Goal: Task Accomplishment & Management: Complete application form

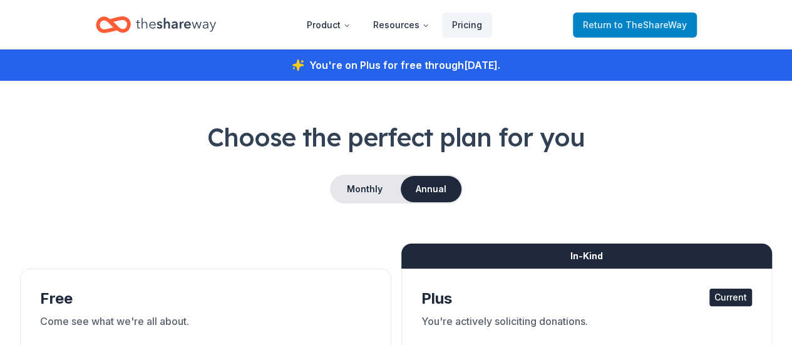
click at [630, 21] on span "to TheShareWay" at bounding box center [650, 24] width 73 height 11
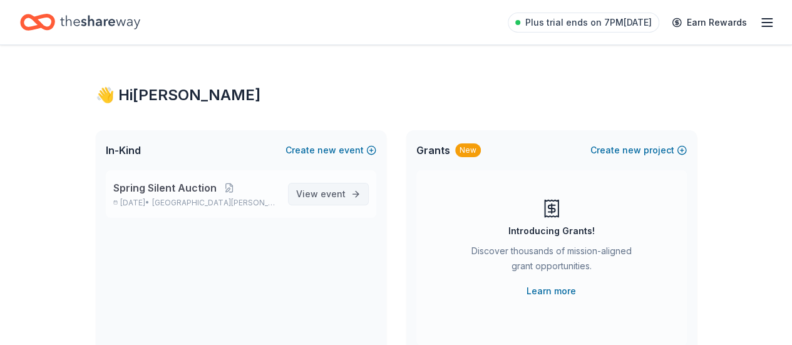
click at [326, 201] on span "View event" at bounding box center [320, 194] width 49 height 15
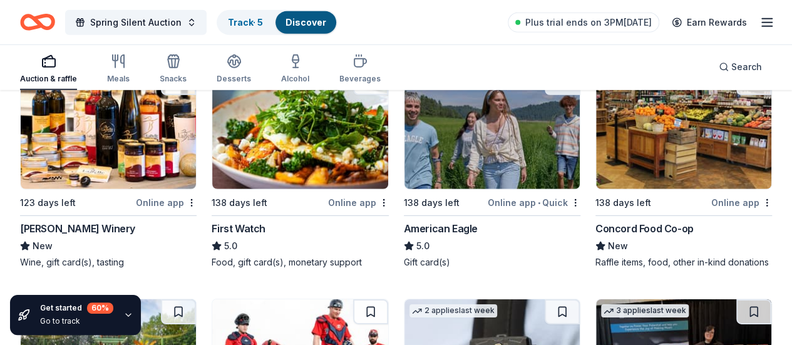
scroll to position [1837, 0]
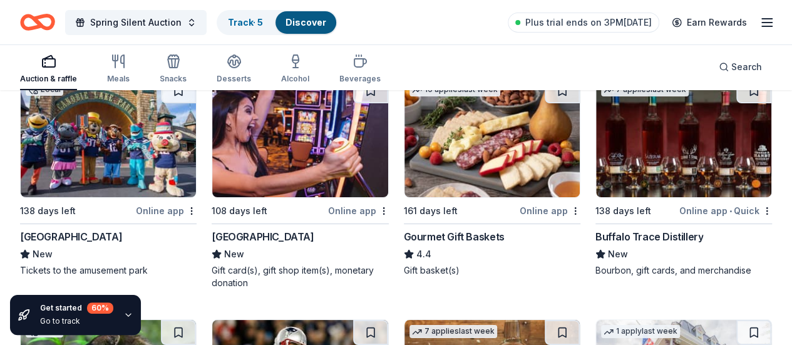
scroll to position [2313, 0]
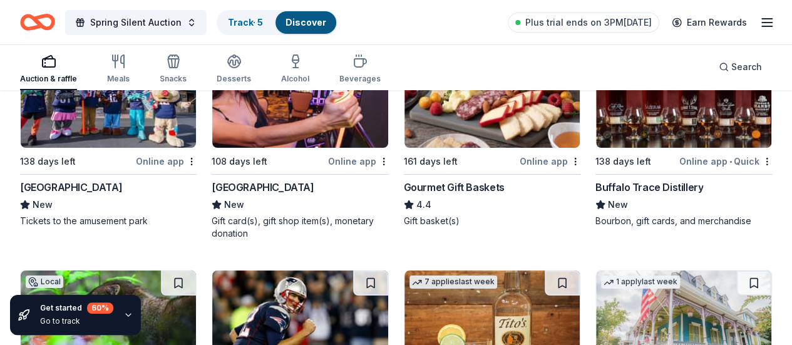
scroll to position [2363, 0]
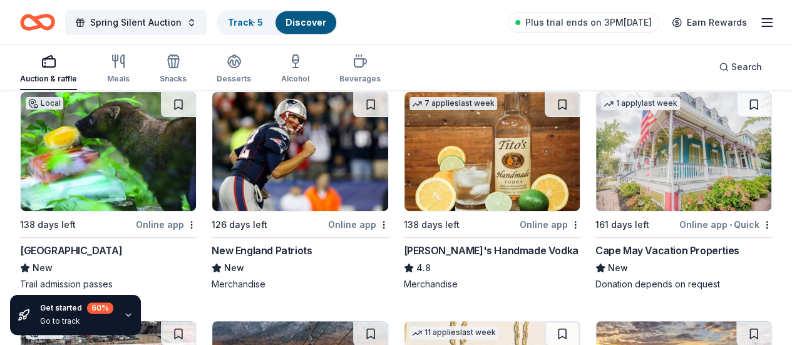
scroll to position [2538, 0]
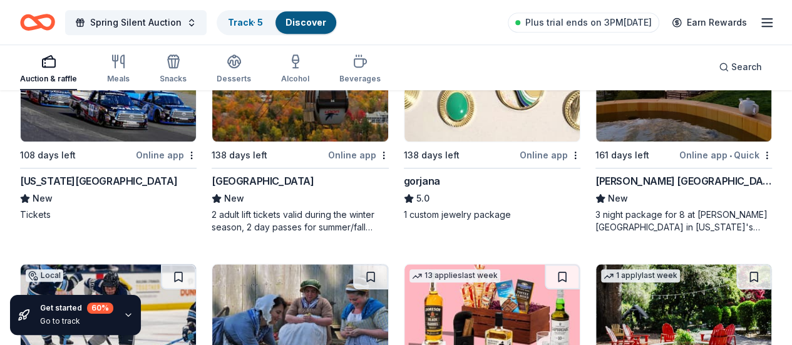
scroll to position [2813, 0]
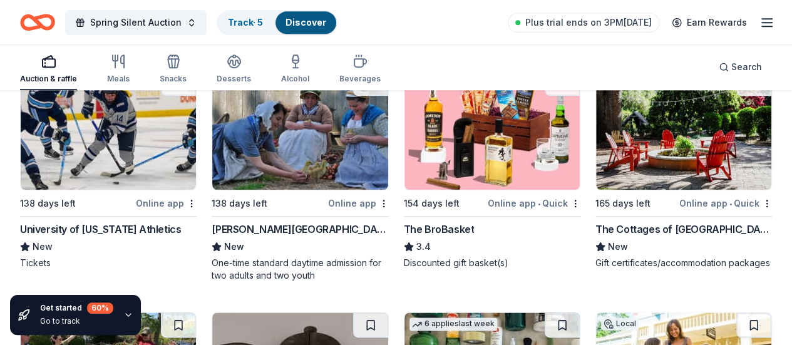
scroll to position [3080, 0]
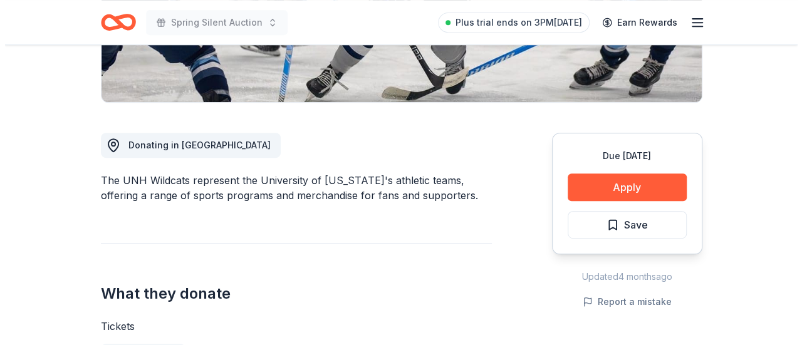
scroll to position [274, 0]
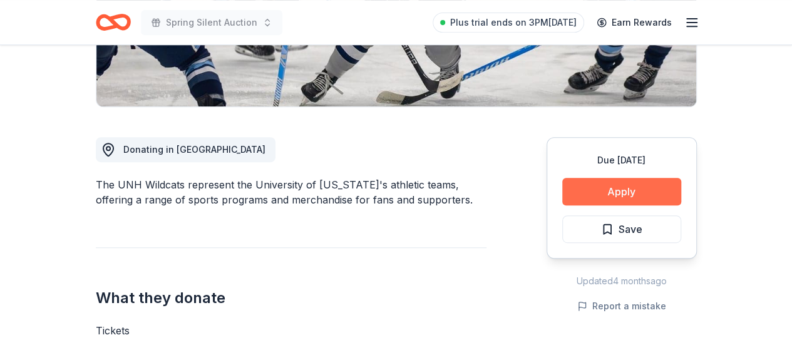
click at [651, 191] on button "Apply" at bounding box center [621, 192] width 119 height 28
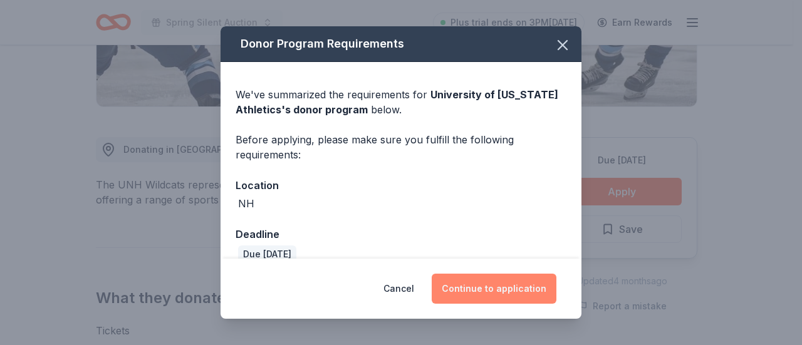
click at [485, 287] on button "Continue to application" at bounding box center [493, 289] width 125 height 30
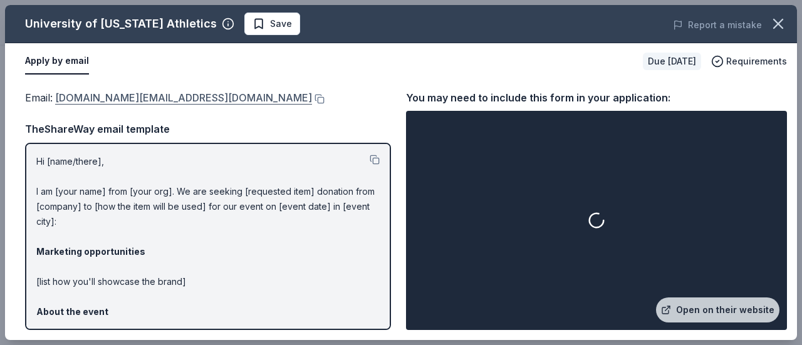
click at [160, 97] on link "shawn.green@unh.edu" at bounding box center [183, 98] width 257 height 16
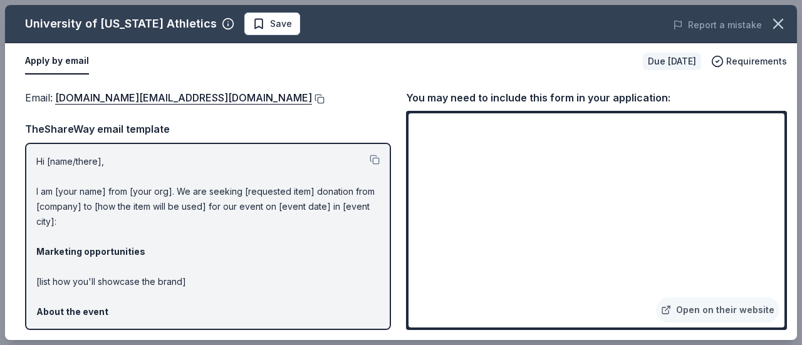
click at [312, 97] on button at bounding box center [318, 99] width 13 height 10
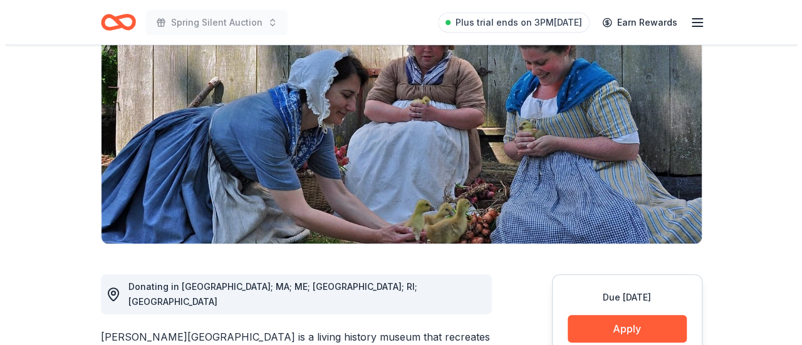
scroll to position [134, 0]
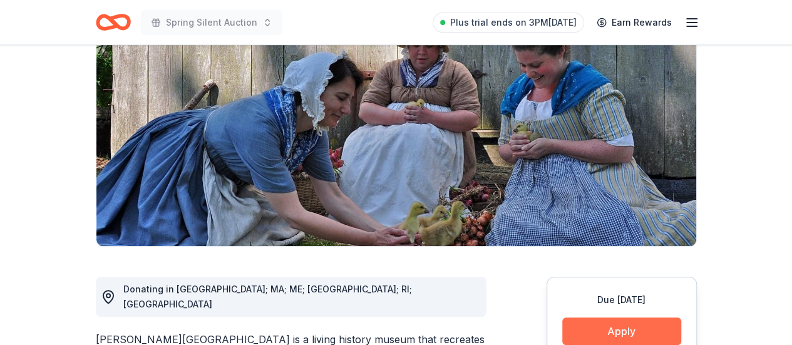
click at [612, 328] on button "Apply" at bounding box center [621, 331] width 119 height 28
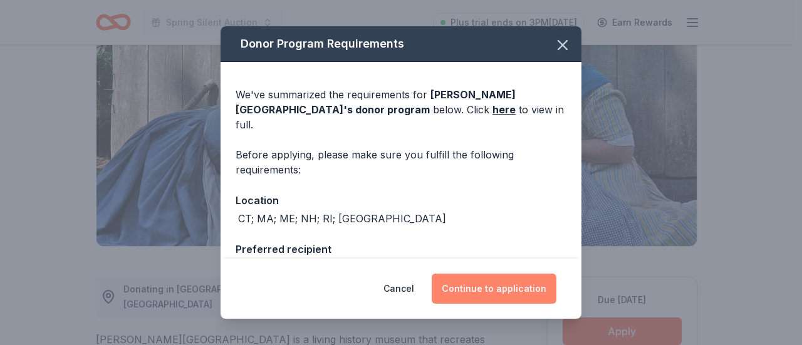
click at [483, 277] on button "Continue to application" at bounding box center [493, 289] width 125 height 30
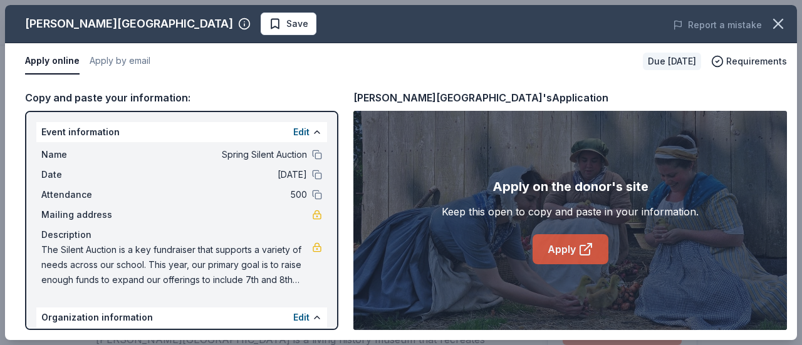
click at [569, 252] on link "Apply" at bounding box center [570, 249] width 76 height 30
click at [565, 247] on link "Apply" at bounding box center [570, 249] width 76 height 30
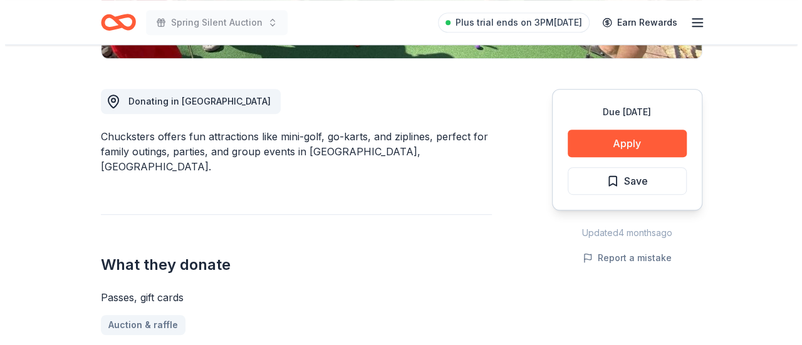
scroll to position [311, 0]
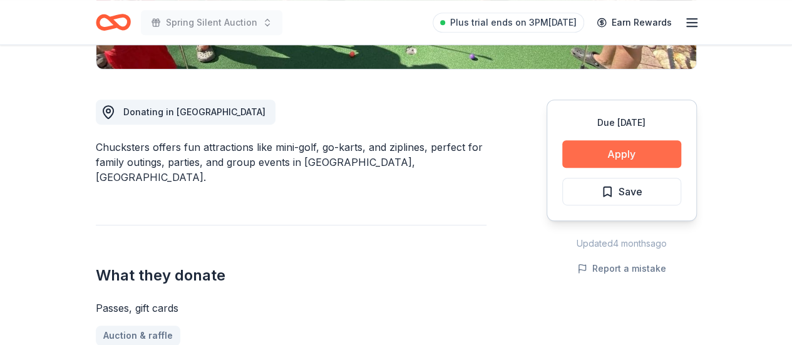
click at [617, 153] on button "Apply" at bounding box center [621, 154] width 119 height 28
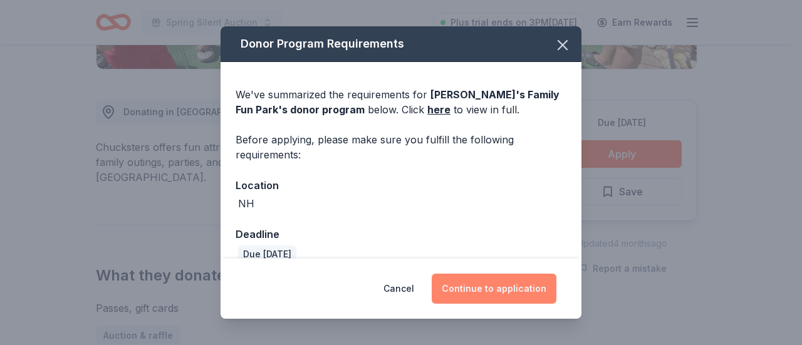
click at [471, 290] on button "Continue to application" at bounding box center [493, 289] width 125 height 30
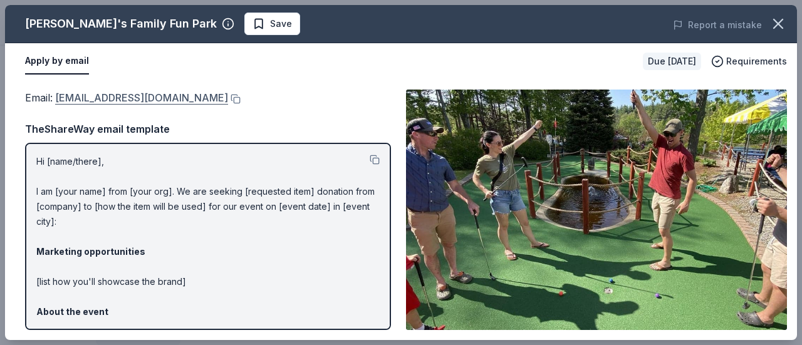
click at [125, 96] on link "[EMAIL_ADDRESS][DOMAIN_NAME]" at bounding box center [141, 98] width 173 height 16
click at [228, 97] on button at bounding box center [234, 99] width 13 height 10
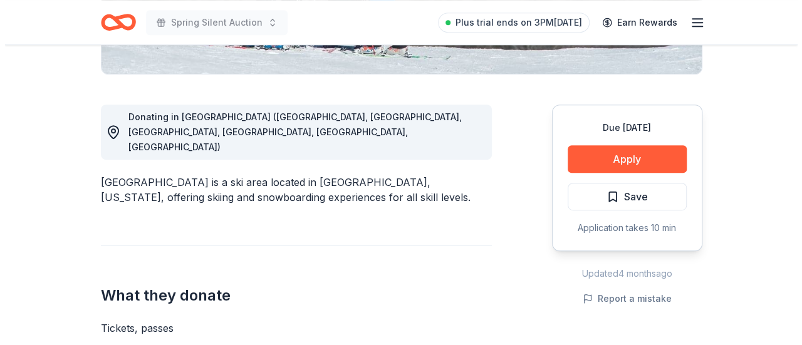
scroll to position [304, 0]
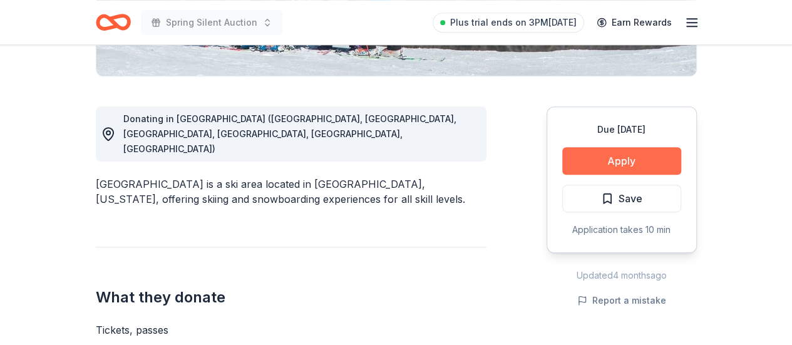
click at [627, 160] on button "Apply" at bounding box center [621, 161] width 119 height 28
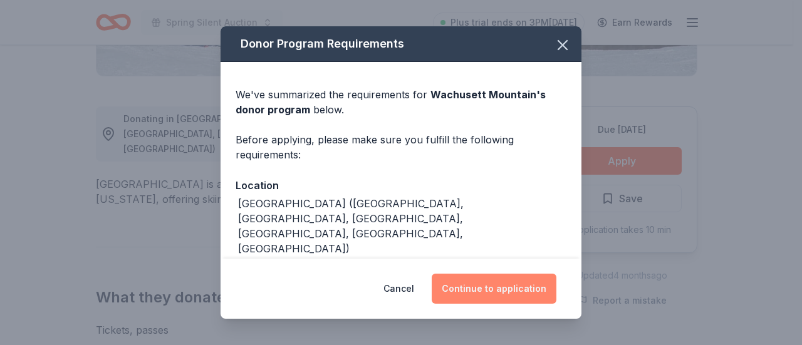
click at [448, 289] on button "Continue to application" at bounding box center [493, 289] width 125 height 30
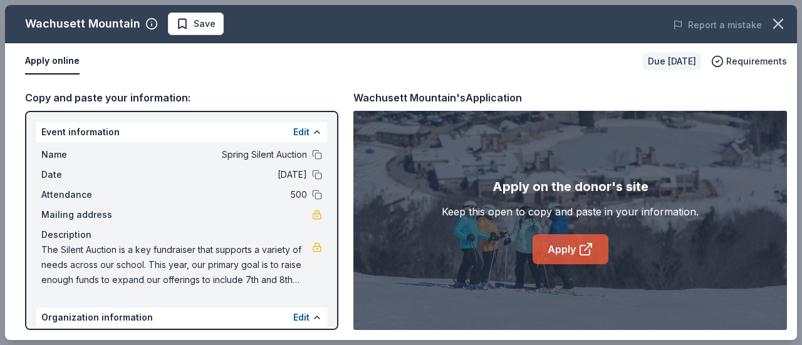
click at [567, 249] on link "Apply" at bounding box center [570, 249] width 76 height 30
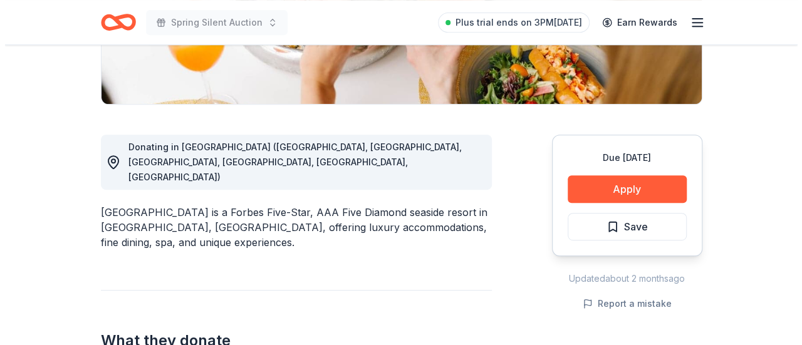
scroll to position [288, 0]
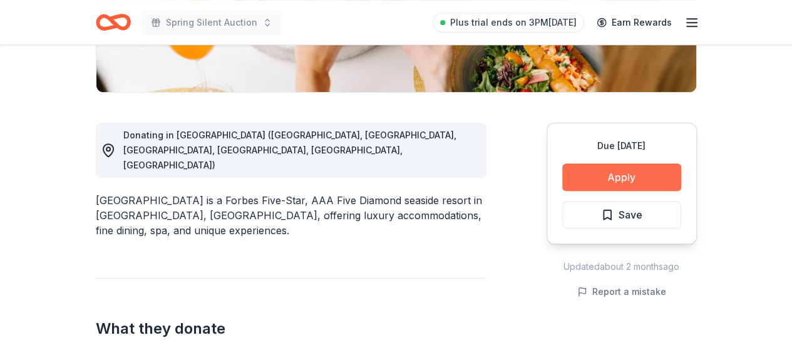
click at [623, 173] on button "Apply" at bounding box center [621, 177] width 119 height 28
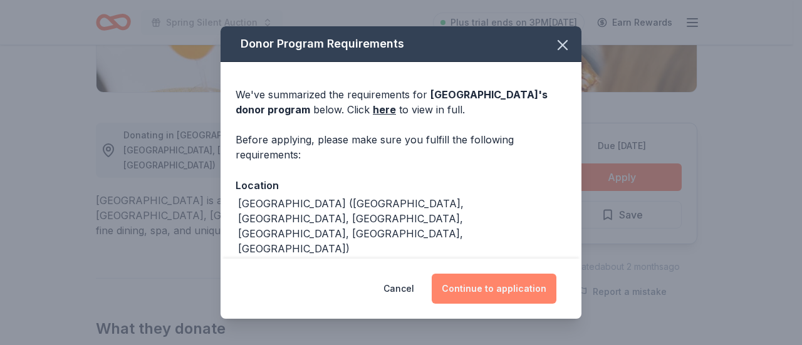
click at [477, 288] on button "Continue to application" at bounding box center [493, 289] width 125 height 30
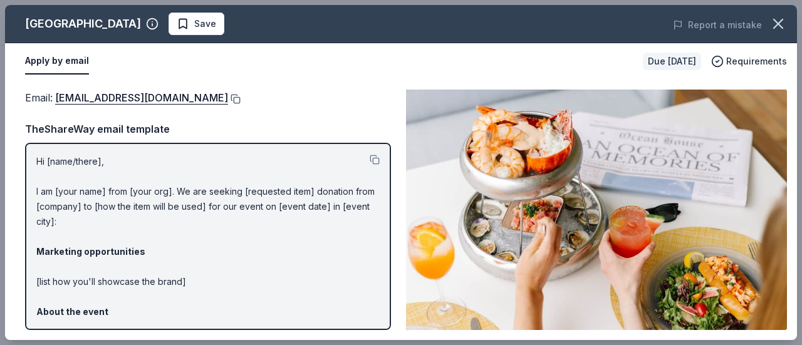
click at [228, 99] on button at bounding box center [234, 99] width 13 height 10
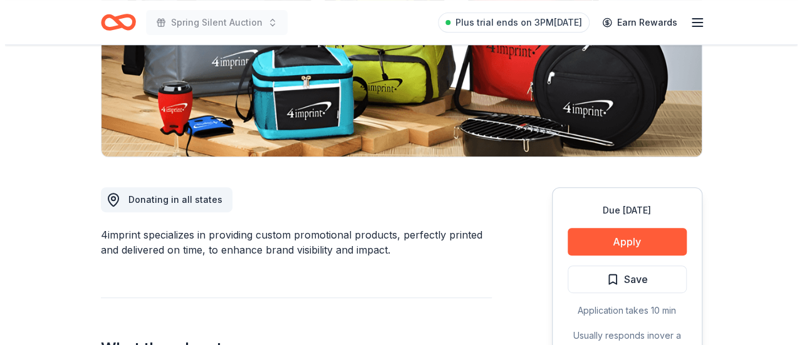
scroll to position [222, 0]
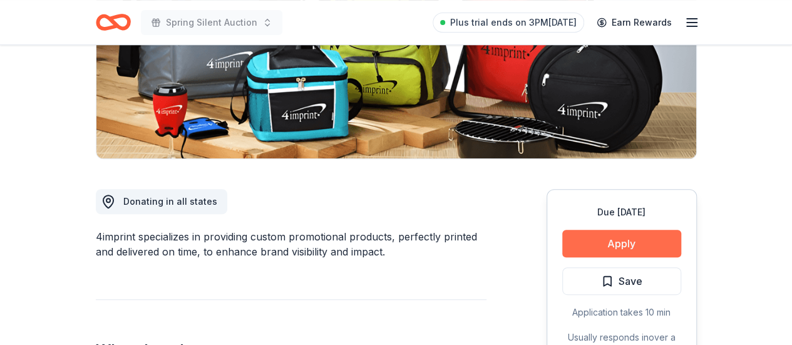
click at [650, 237] on button "Apply" at bounding box center [621, 244] width 119 height 28
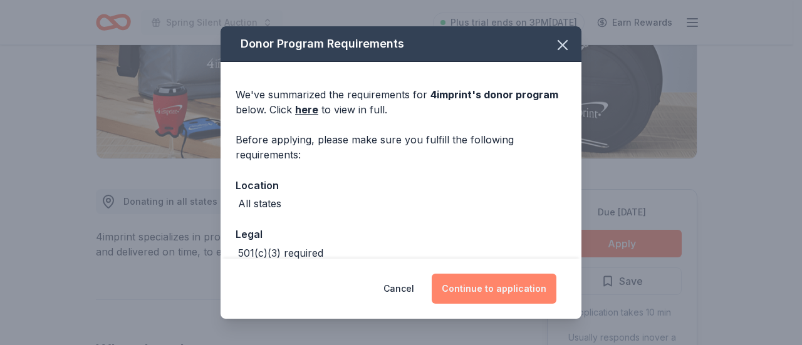
click at [473, 292] on button "Continue to application" at bounding box center [493, 289] width 125 height 30
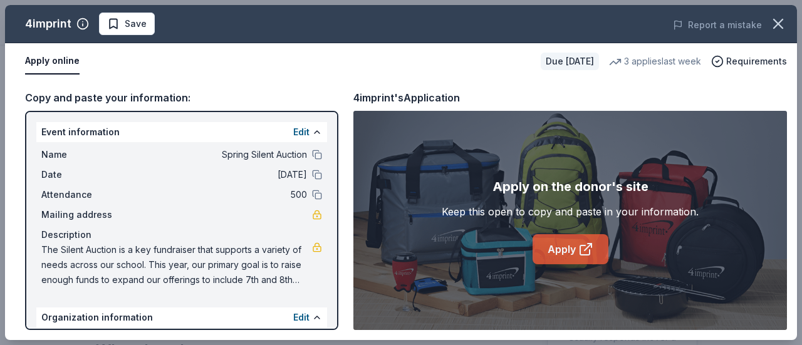
click at [564, 242] on link "Apply" at bounding box center [570, 249] width 76 height 30
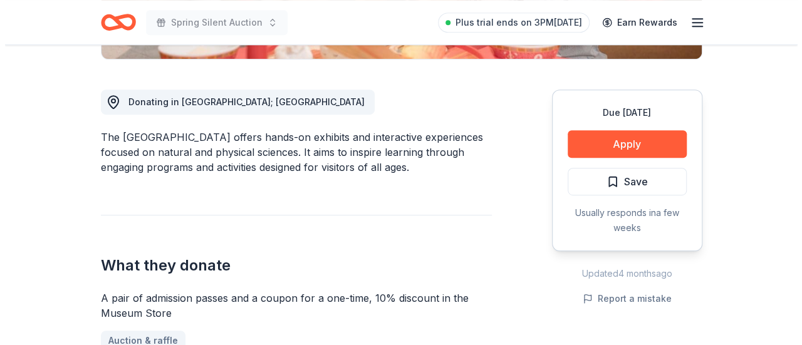
scroll to position [298, 0]
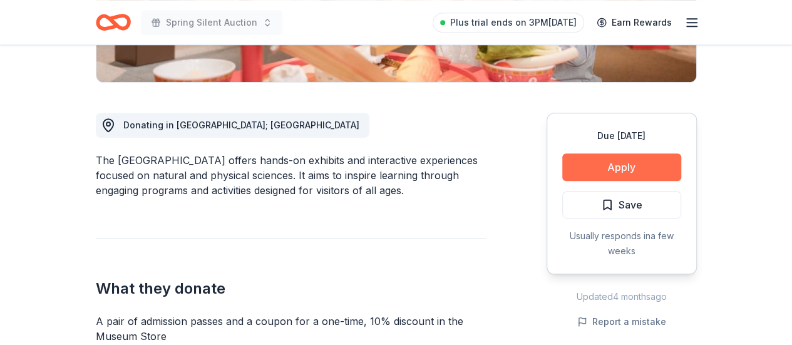
click at [649, 167] on button "Apply" at bounding box center [621, 167] width 119 height 28
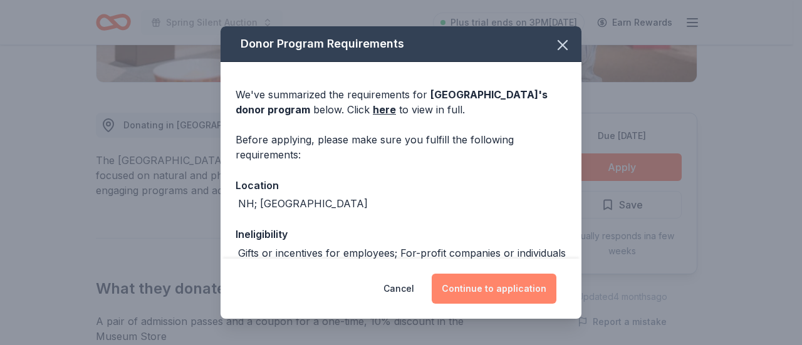
click at [468, 286] on button "Continue to application" at bounding box center [493, 289] width 125 height 30
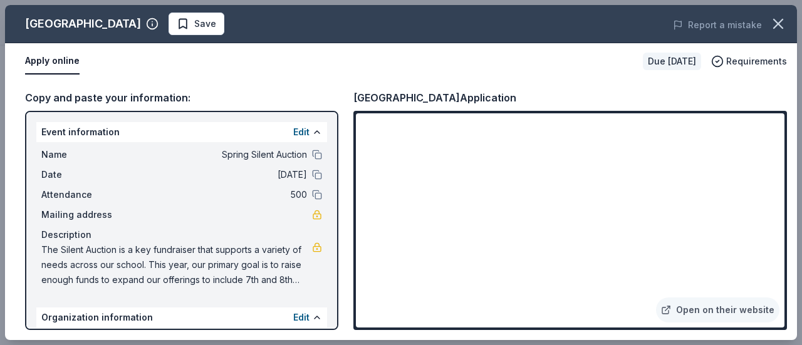
click at [786, 301] on div "Copy and paste your information: Event information Edit Name Spring Silent Auct…" at bounding box center [401, 210] width 792 height 260
